Goal: Information Seeking & Learning: Learn about a topic

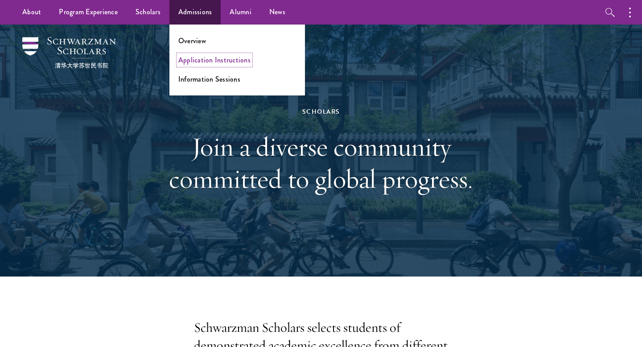
click at [197, 62] on link "Application Instructions" at bounding box center [214, 60] width 72 height 10
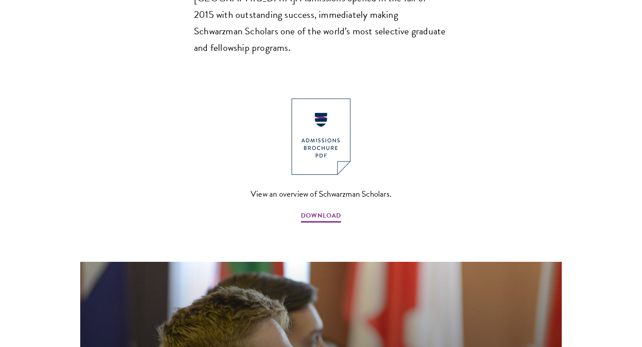
scroll to position [954, 0]
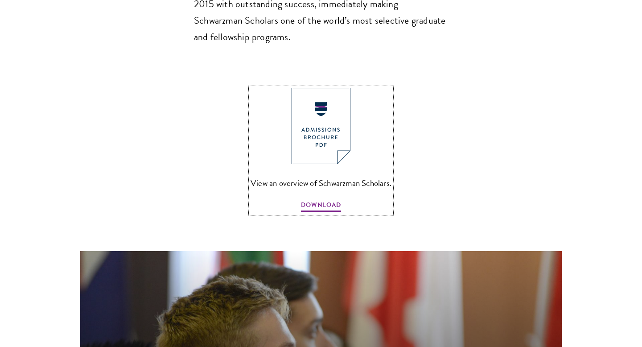
click at [324, 88] on img at bounding box center [321, 126] width 59 height 76
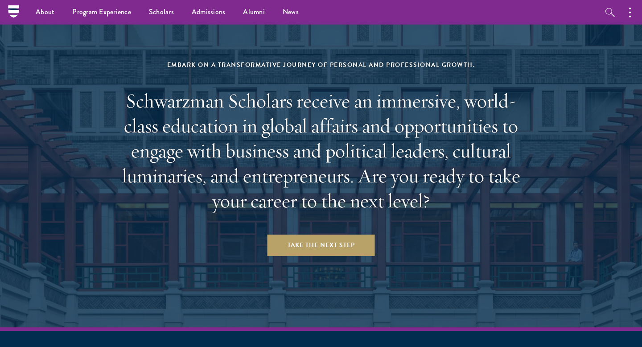
scroll to position [3368, 0]
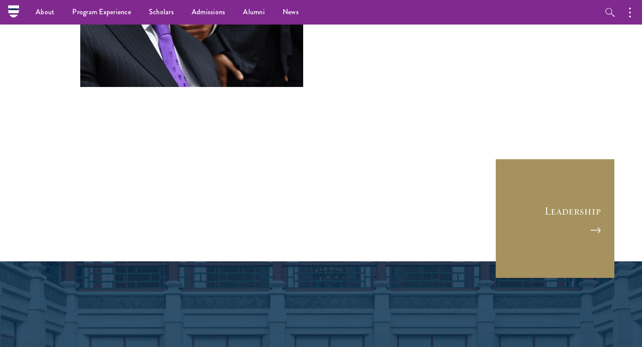
click at [569, 158] on link "Leadership" at bounding box center [555, 218] width 120 height 120
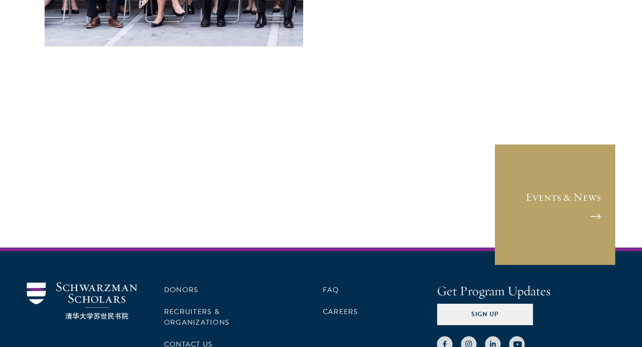
scroll to position [3699, 0]
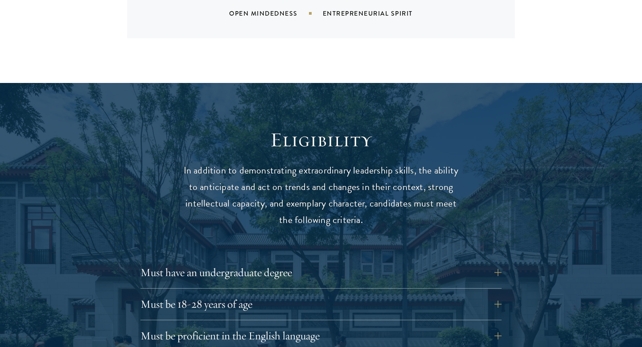
scroll to position [881, 0]
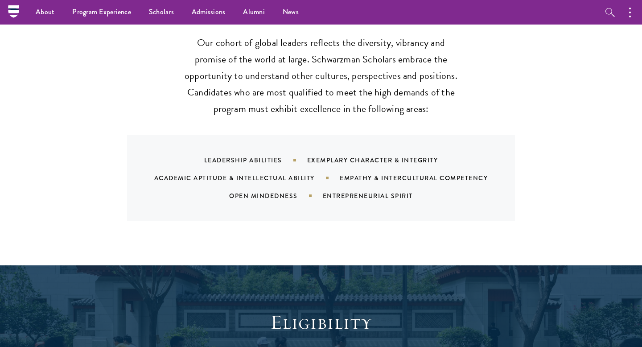
click at [237, 173] on div "Academic Aptitude & Intellectual Ability" at bounding box center [247, 177] width 186 height 9
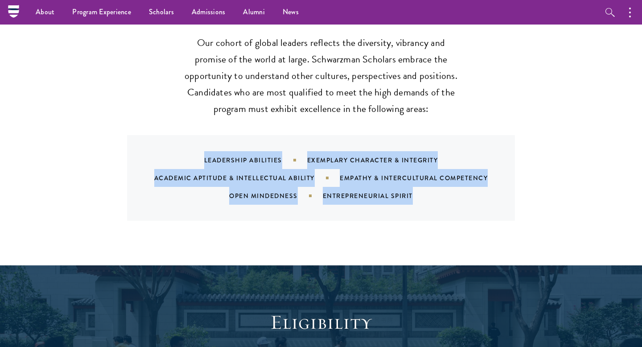
click at [239, 190] on div "Leadership Abilities Exemplary Character & Integrity Academic Aptitude & Intell…" at bounding box center [321, 178] width 388 height 86
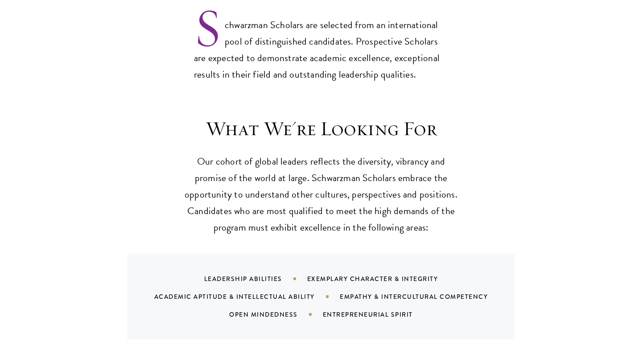
scroll to position [1137, 0]
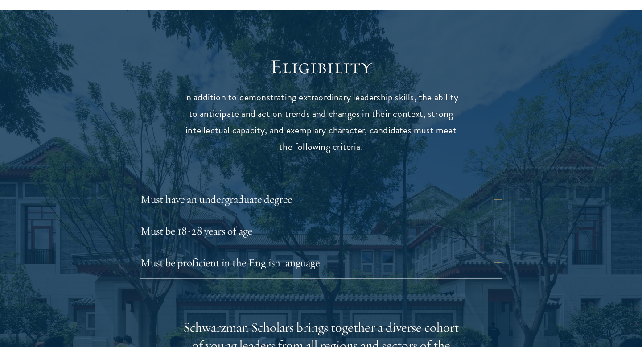
click at [252, 116] on p "In addition to demonstrating extraordinary leadership skills, the ability to an…" at bounding box center [321, 122] width 276 height 66
click at [257, 92] on p "In addition to demonstrating extraordinary leadership skills, the ability to an…" at bounding box center [321, 122] width 276 height 66
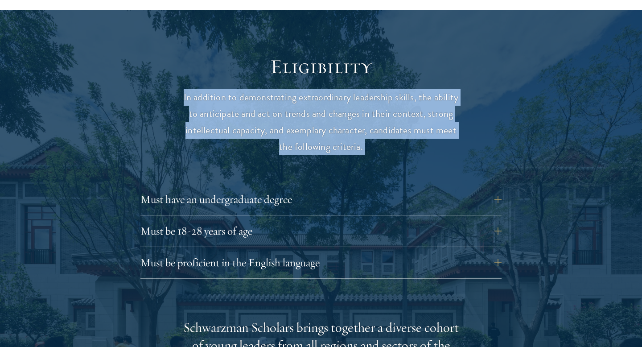
click at [256, 113] on p "In addition to demonstrating extraordinary leadership skills, the ability to an…" at bounding box center [321, 122] width 276 height 66
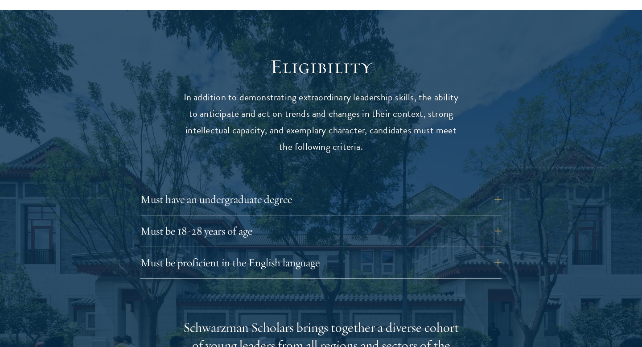
click at [256, 113] on p "In addition to demonstrating extraordinary leadership skills, the ability to an…" at bounding box center [321, 122] width 276 height 66
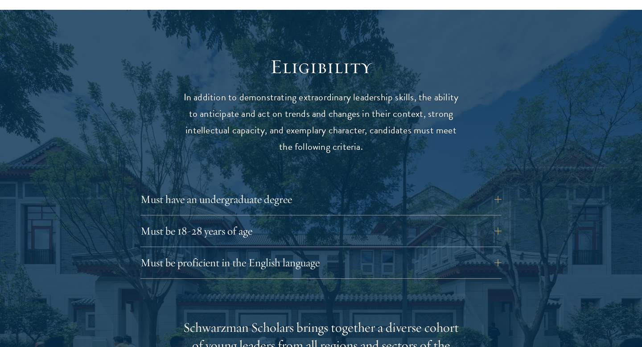
scroll to position [1344, 0]
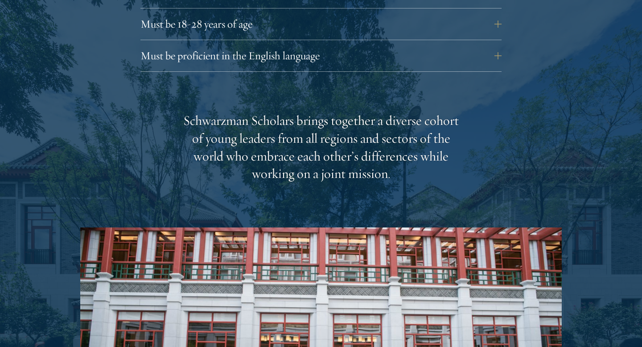
click at [258, 146] on div "Schwarzman Scholars brings together a diverse cohort of young leaders from all …" at bounding box center [321, 147] width 276 height 71
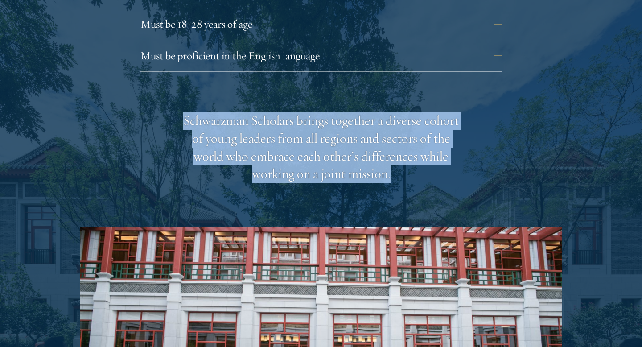
click at [258, 146] on div "Schwarzman Scholars brings together a diverse cohort of young leaders from all …" at bounding box center [321, 147] width 276 height 71
click at [268, 175] on div "Schwarzman Scholars brings together a diverse cohort of young leaders from all …" at bounding box center [321, 303] width 482 height 382
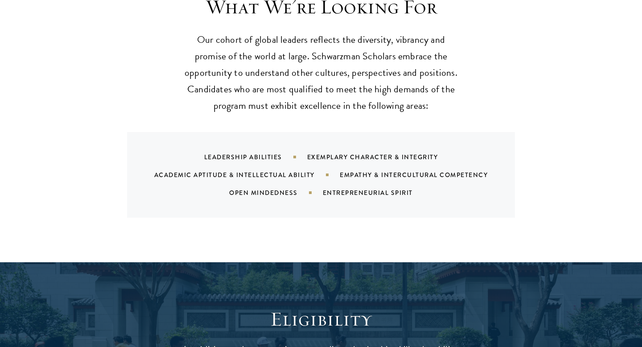
scroll to position [885, 0]
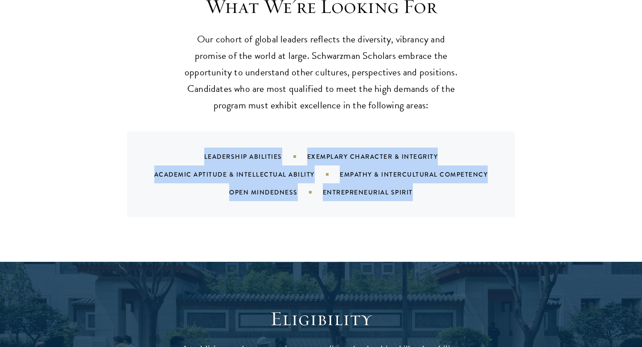
drag, startPoint x: 445, startPoint y: 169, endPoint x: 218, endPoint y: 119, distance: 232.0
click at [218, 132] on div "Leadership Abilities Exemplary Character & Integrity Academic Aptitude & Intell…" at bounding box center [321, 175] width 388 height 86
copy div "Leadership Abilities Exemplary Character & Integrity Academic Aptitude & Intell…"
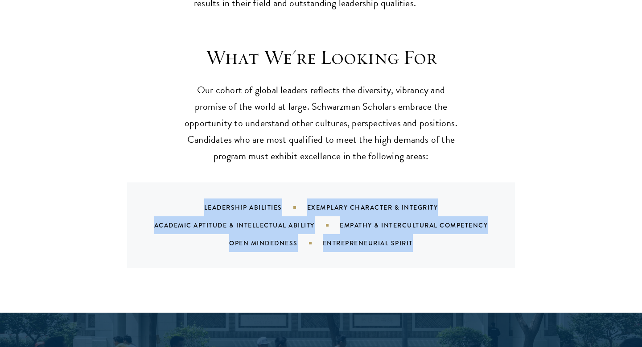
click at [215, 121] on p "Our cohort of global leaders reflects the diversity, vibrancy and promise of th…" at bounding box center [321, 123] width 276 height 82
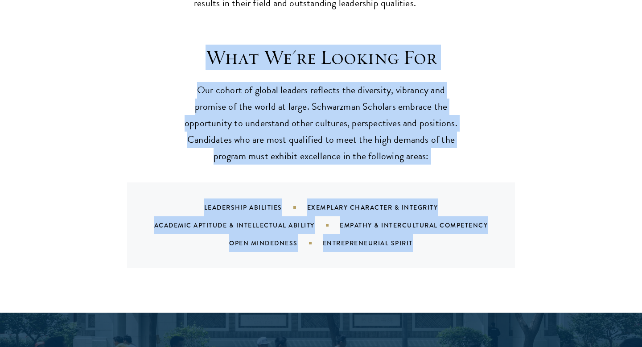
drag, startPoint x: 206, startPoint y: 38, endPoint x: 425, endPoint y: 230, distance: 292.0
click at [425, 230] on div "What We're Looking For Our cohort of global leaders reflects the diversity, vib…" at bounding box center [321, 156] width 482 height 223
copy div "What We're Looking For Our cohort of global leaders reflects the diversity, vib…"
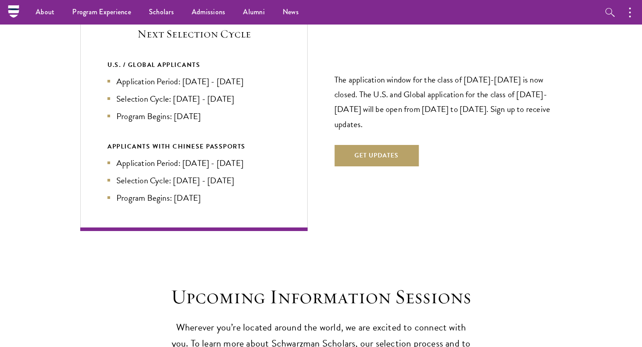
scroll to position [1682, 0]
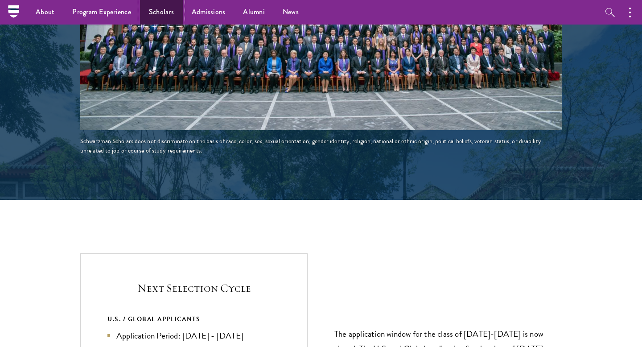
click at [165, 14] on link "Scholars" at bounding box center [161, 12] width 43 height 25
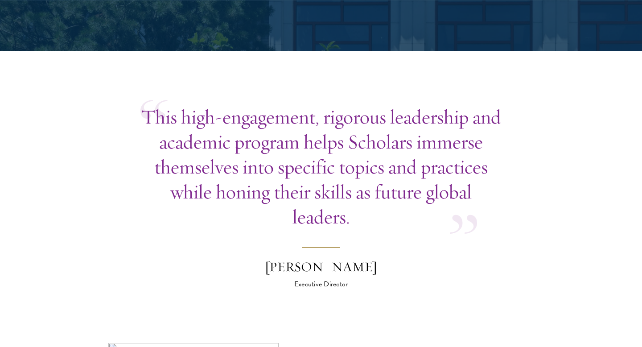
scroll to position [2659, 0]
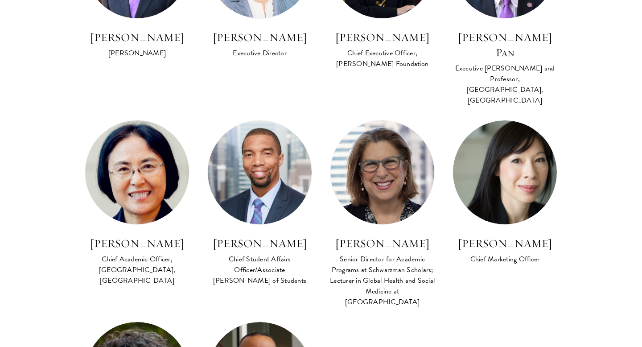
scroll to position [897, 0]
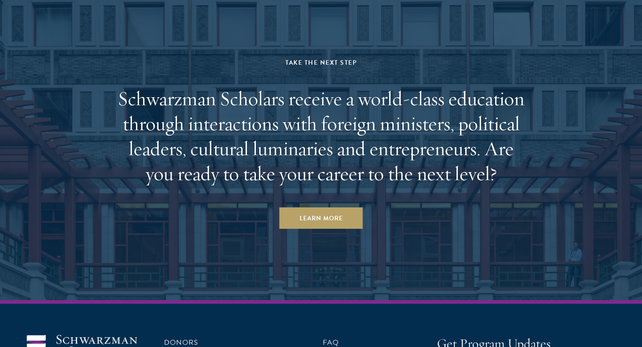
scroll to position [3082, 0]
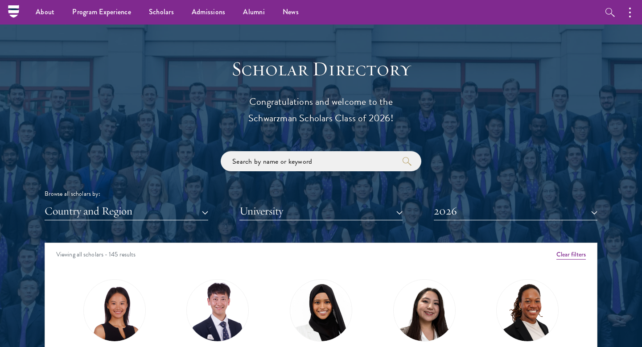
scroll to position [885, 0]
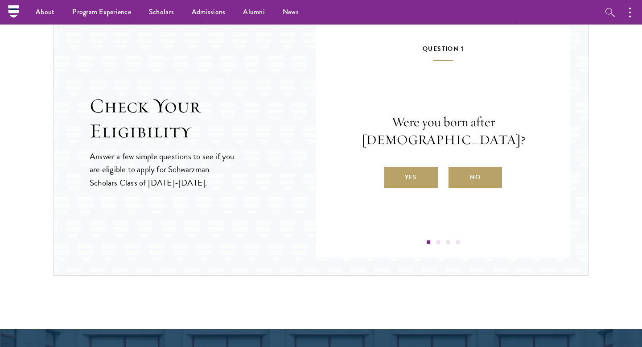
scroll to position [900, 0]
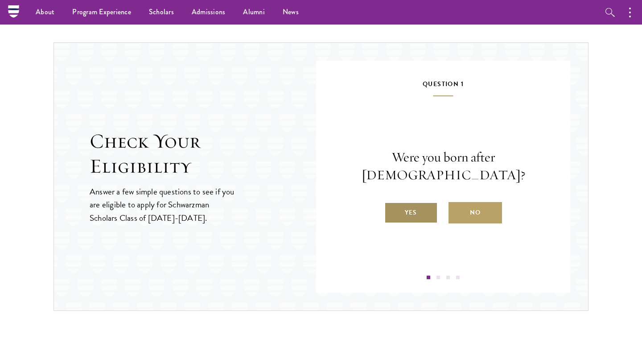
click at [395, 207] on label "Yes" at bounding box center [411, 212] width 54 height 21
click at [392, 207] on input "Yes" at bounding box center [388, 207] width 8 height 8
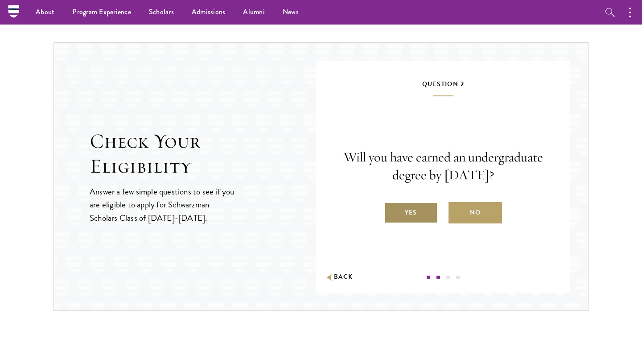
click at [409, 206] on label "Yes" at bounding box center [411, 212] width 54 height 21
click at [392, 206] on input "Yes" at bounding box center [388, 207] width 8 height 8
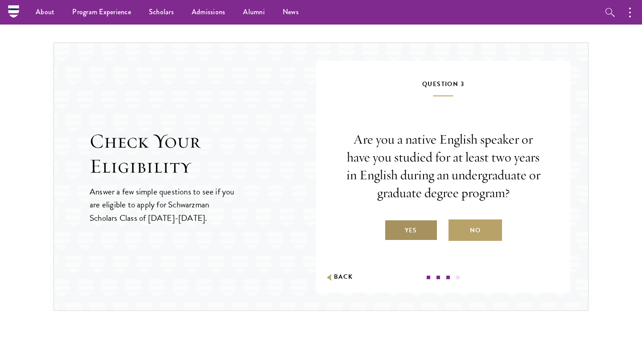
click at [411, 226] on label "Yes" at bounding box center [411, 229] width 54 height 21
click at [392, 226] on input "Yes" at bounding box center [388, 225] width 8 height 8
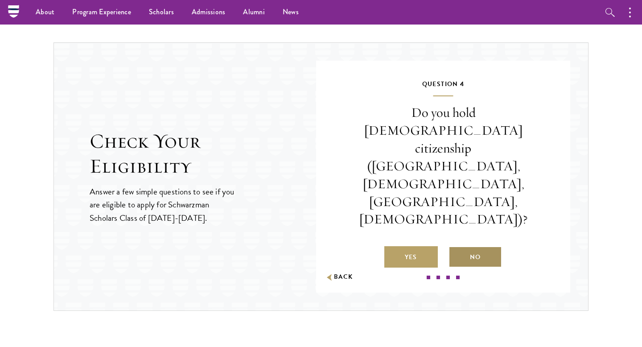
click at [485, 246] on label "No" at bounding box center [476, 256] width 54 height 21
click at [457, 247] on input "No" at bounding box center [453, 251] width 8 height 8
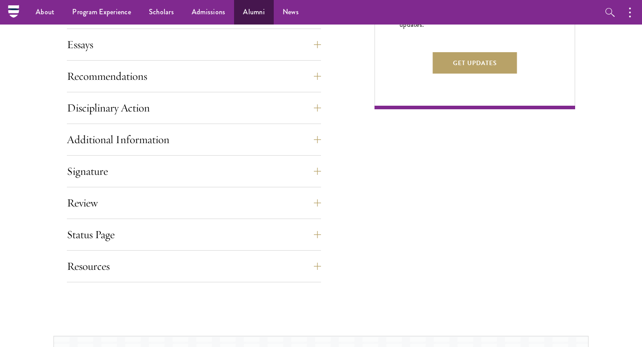
scroll to position [594, 0]
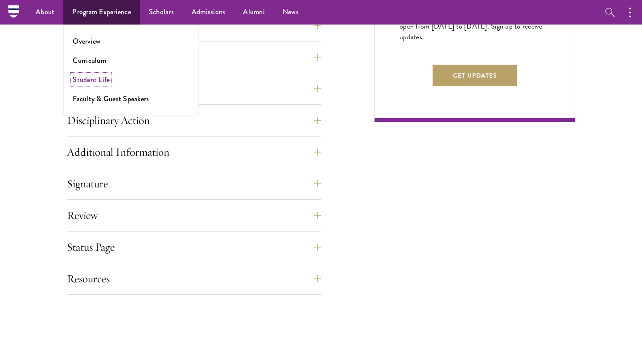
click at [94, 82] on link "Student Life" at bounding box center [91, 79] width 37 height 10
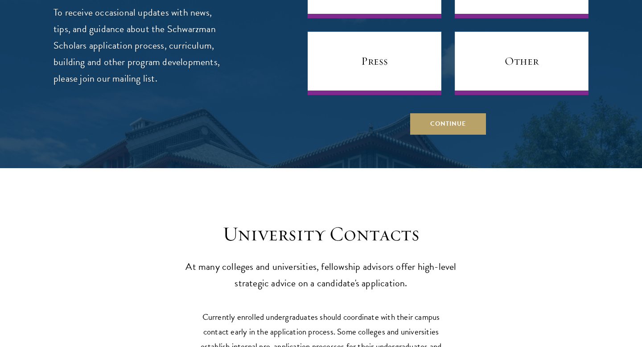
scroll to position [3945, 0]
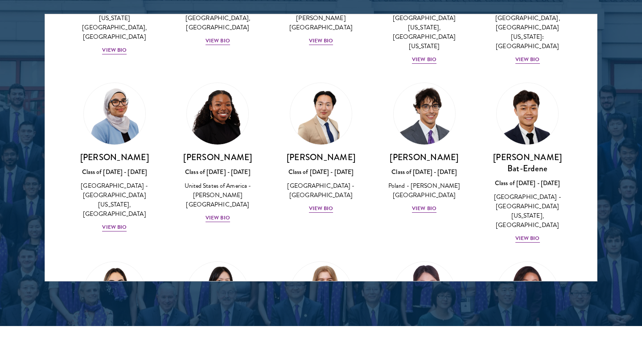
scroll to position [593, 0]
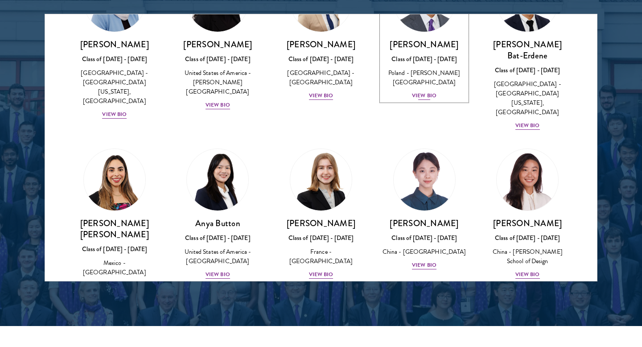
click at [424, 91] on div "View Bio" at bounding box center [424, 95] width 25 height 8
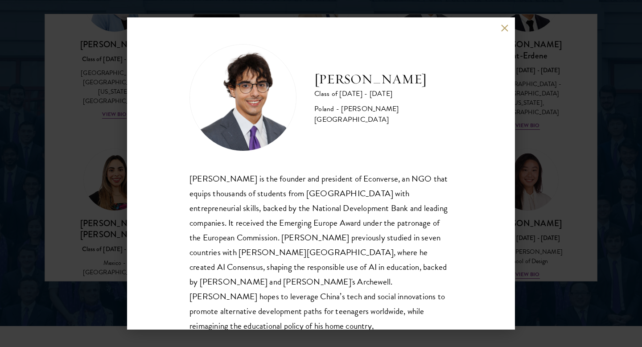
click at [504, 28] on button at bounding box center [505, 28] width 8 height 8
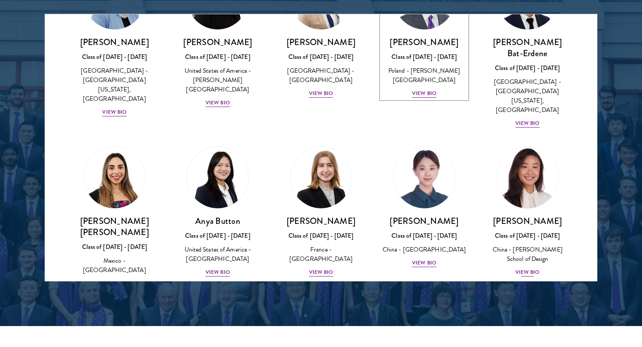
scroll to position [596, 0]
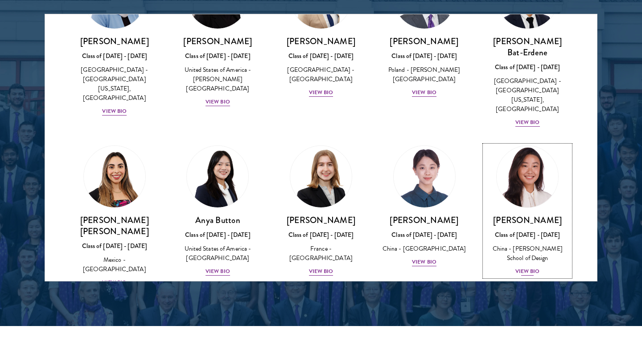
click at [530, 267] on div "View Bio" at bounding box center [527, 271] width 25 height 8
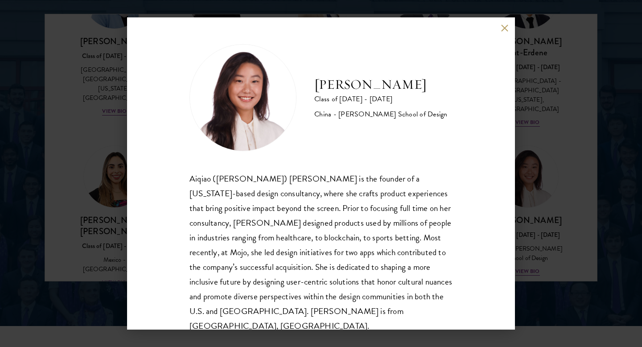
click at [499, 26] on div "[PERSON_NAME] Class of [DATE] - [DATE] China - [PERSON_NAME] School of Design […" at bounding box center [321, 173] width 388 height 312
click at [500, 25] on div "[PERSON_NAME] Class of [DATE] - [DATE] China - [PERSON_NAME] School of Design […" at bounding box center [321, 173] width 388 height 312
click at [503, 25] on button at bounding box center [505, 28] width 8 height 8
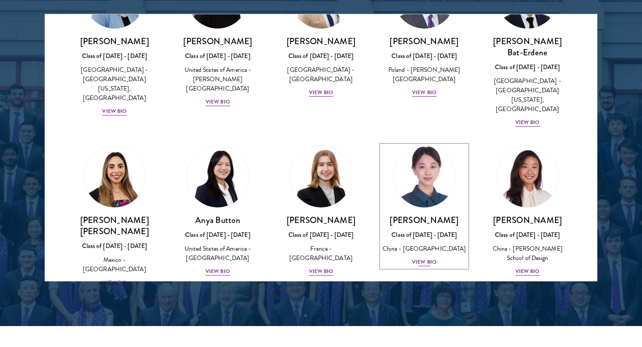
click at [421, 258] on div "View Bio" at bounding box center [424, 262] width 25 height 8
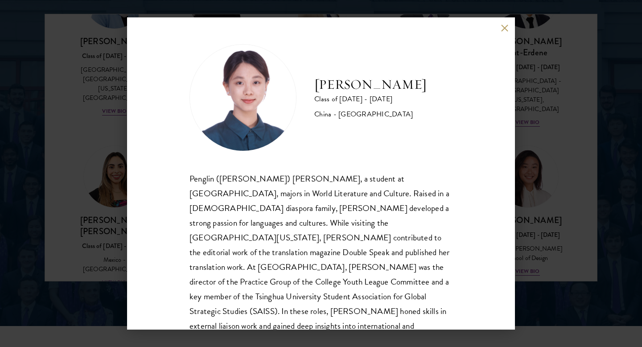
click at [503, 27] on button at bounding box center [505, 28] width 8 height 8
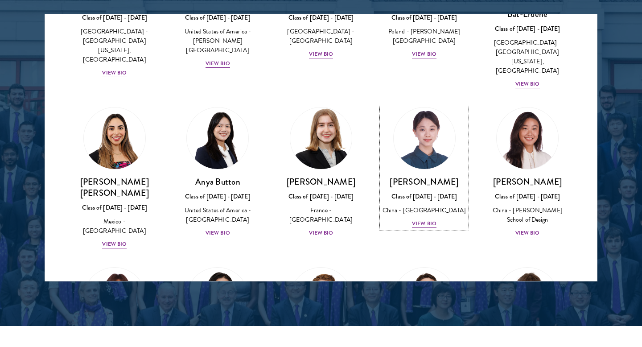
scroll to position [659, 0]
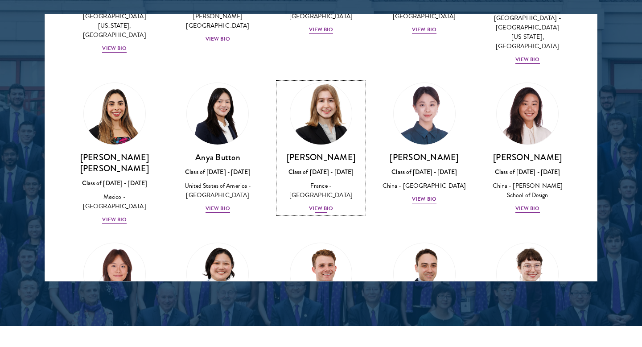
click at [319, 204] on div "View Bio" at bounding box center [321, 208] width 25 height 8
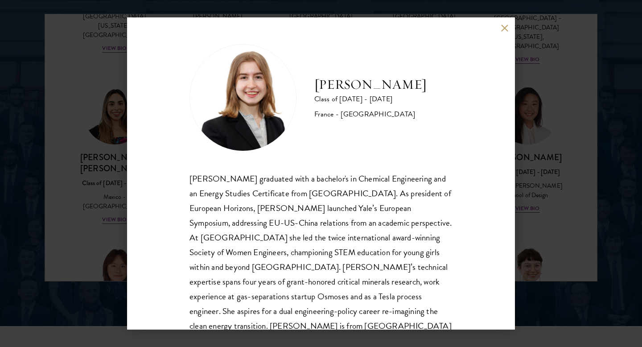
click at [507, 25] on button at bounding box center [505, 28] width 8 height 8
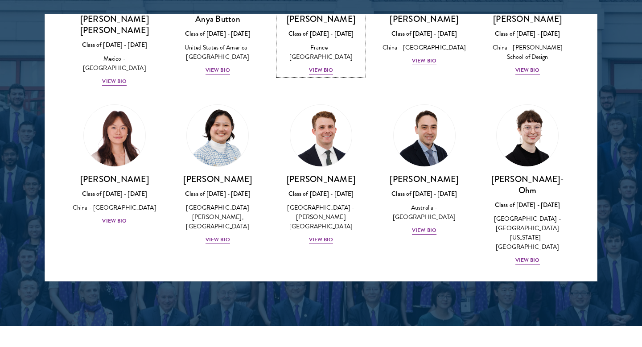
scroll to position [914, 0]
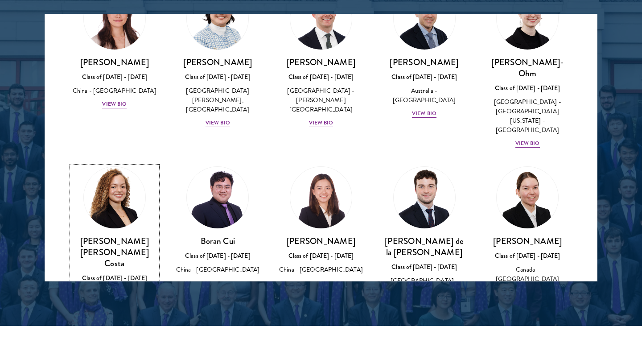
click at [113, 310] on div "View Bio" at bounding box center [114, 314] width 25 height 8
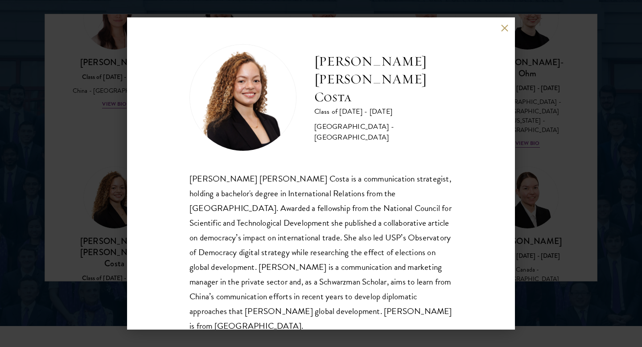
click at [506, 32] on div "[PERSON_NAME] [PERSON_NAME] Costa Class of [DATE] - [DATE] [GEOGRAPHIC_DATA] - …" at bounding box center [321, 173] width 388 height 312
click at [503, 28] on button at bounding box center [505, 28] width 8 height 8
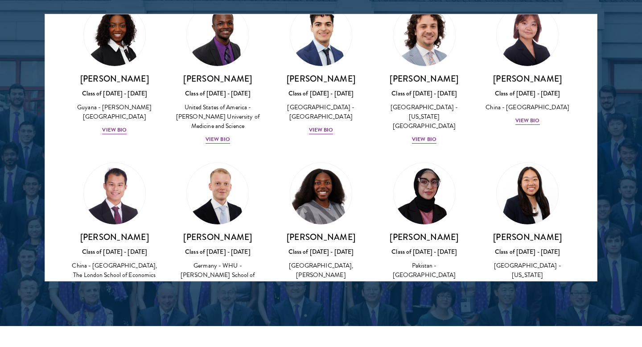
scroll to position [1621, 0]
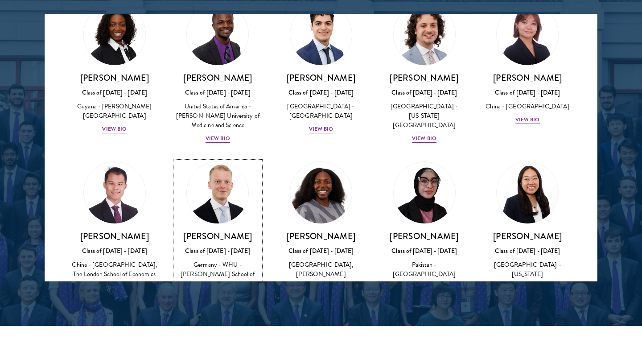
click at [219, 293] on div "View Bio" at bounding box center [218, 297] width 25 height 8
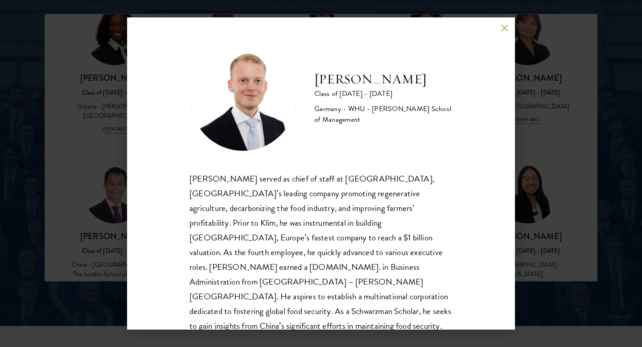
click at [509, 26] on div "[PERSON_NAME] Class of [DATE] - [DATE] [GEOGRAPHIC_DATA] - [GEOGRAPHIC_DATA] - …" at bounding box center [321, 173] width 388 height 312
click at [502, 29] on button at bounding box center [505, 28] width 8 height 8
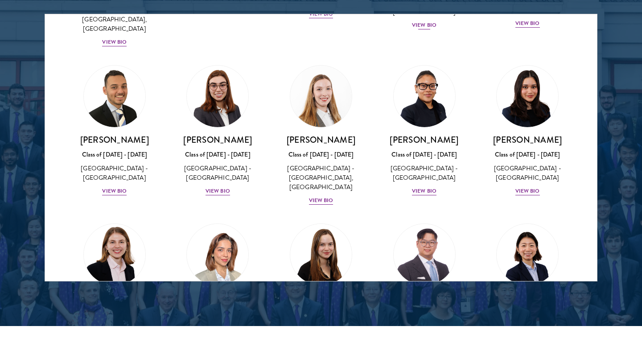
scroll to position [2073, 0]
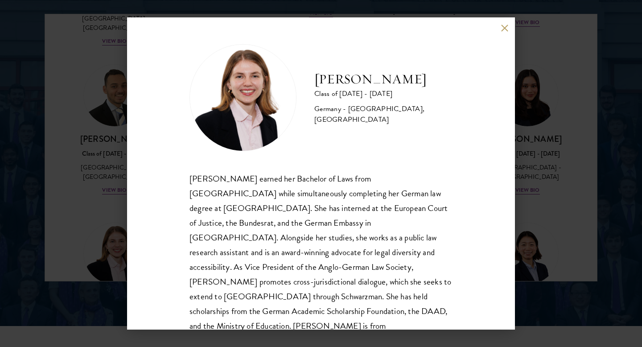
click at [505, 29] on button at bounding box center [505, 28] width 8 height 8
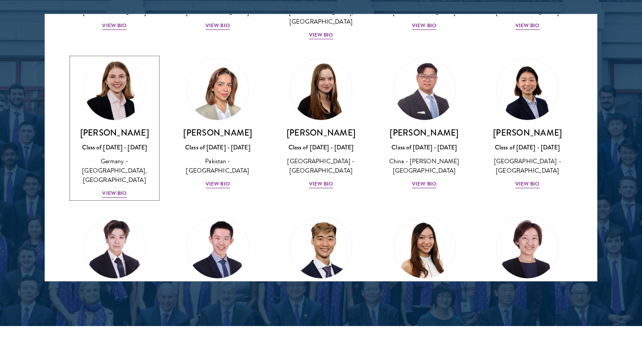
scroll to position [2238, 0]
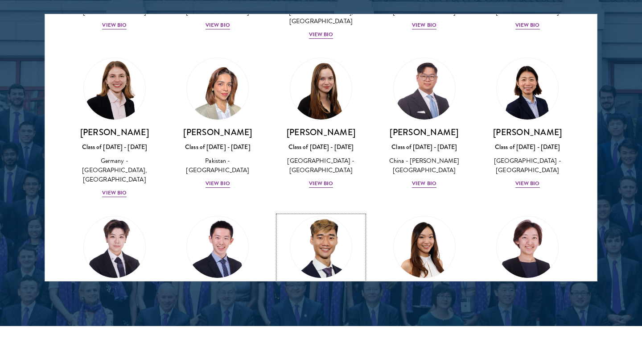
click at [324, 338] on div "View Bio" at bounding box center [321, 342] width 25 height 8
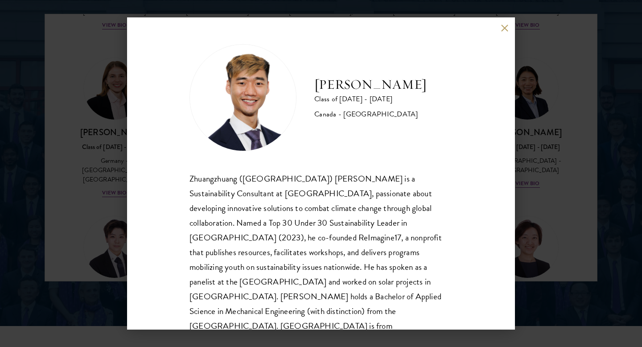
click at [501, 28] on button at bounding box center [505, 28] width 8 height 8
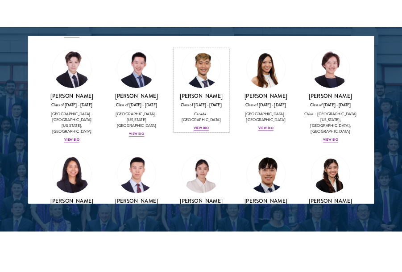
scroll to position [2438, 0]
